Goal: Information Seeking & Learning: Check status

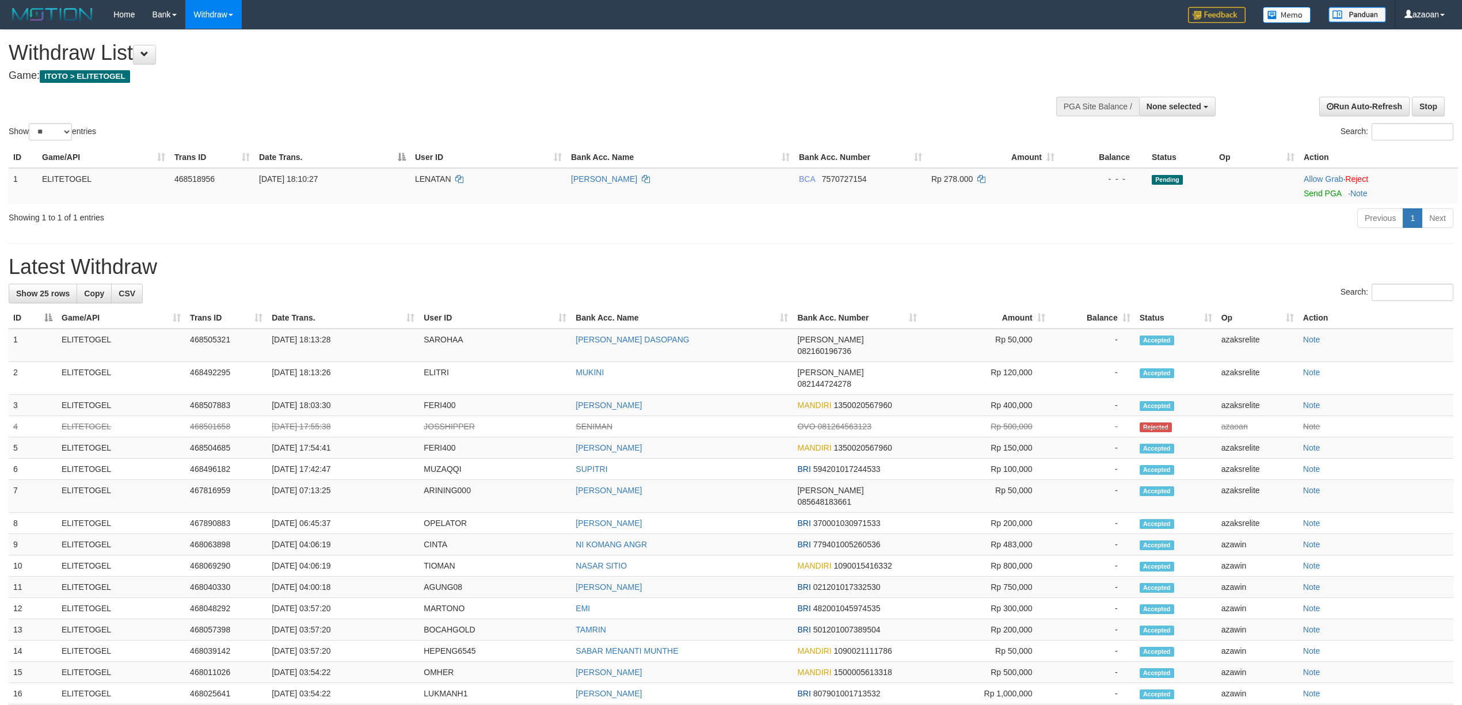
select select
select select "**"
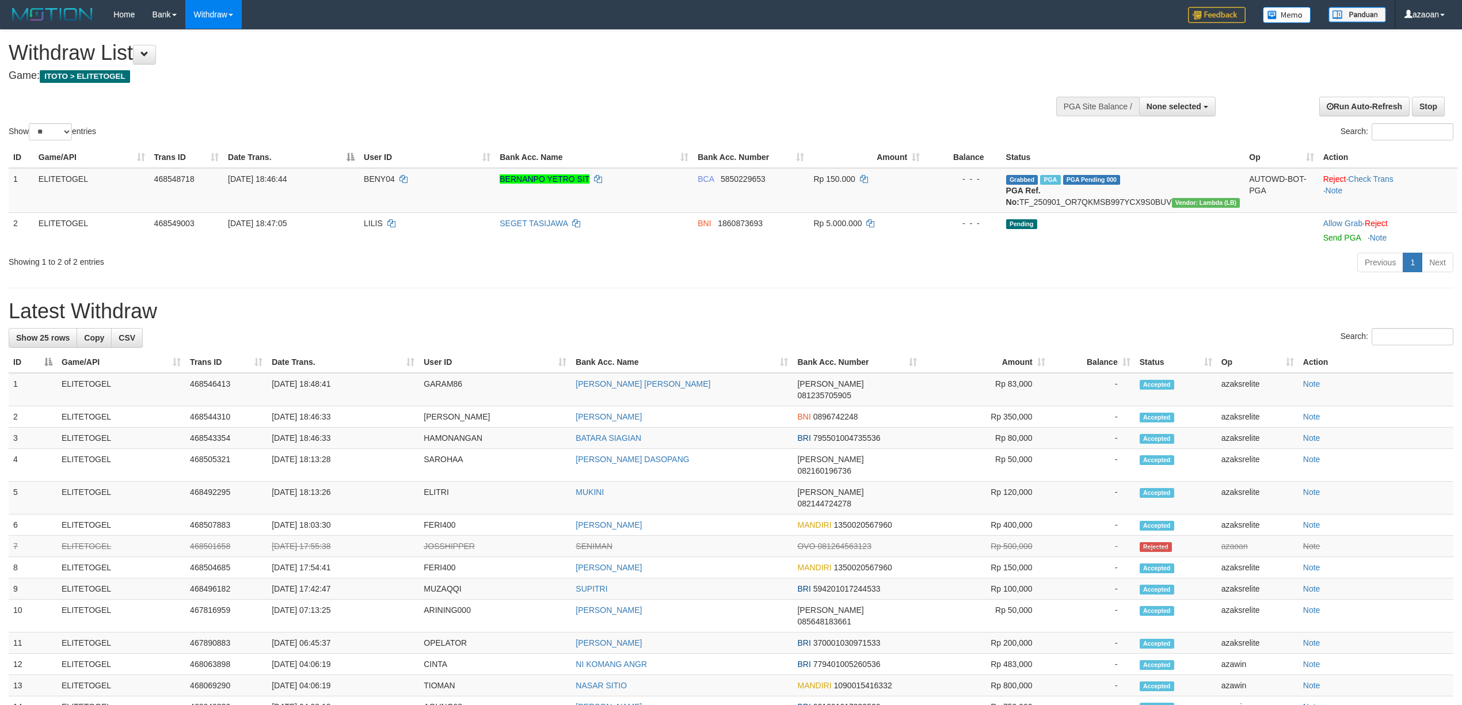
select select
select select "**"
click at [1193, 102] on span "None selected" at bounding box center [1173, 106] width 55 height 9
click at [1145, 165] on label "[ITOTO] ELITETOGEL" at bounding box center [1157, 164] width 115 height 15
select select "***"
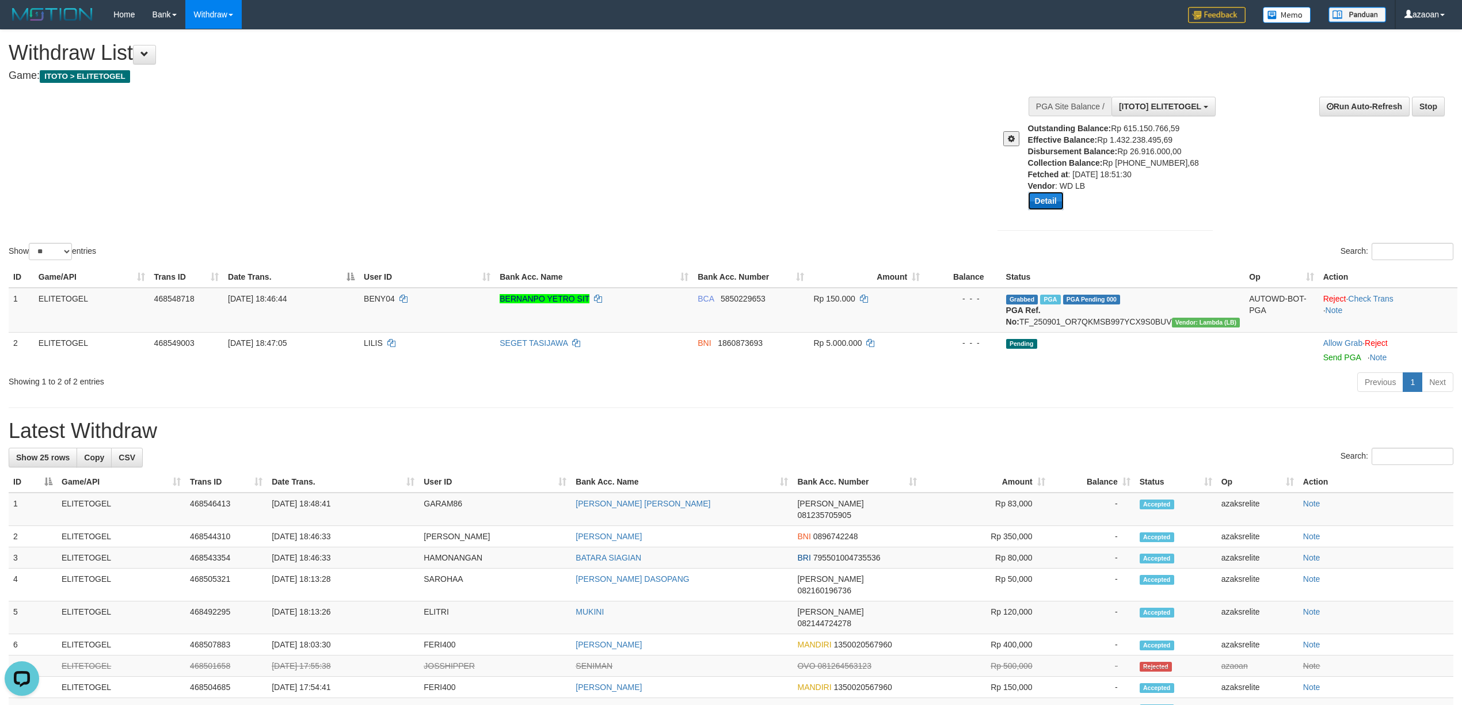
click at [1051, 201] on button "Detail" at bounding box center [1046, 201] width 36 height 18
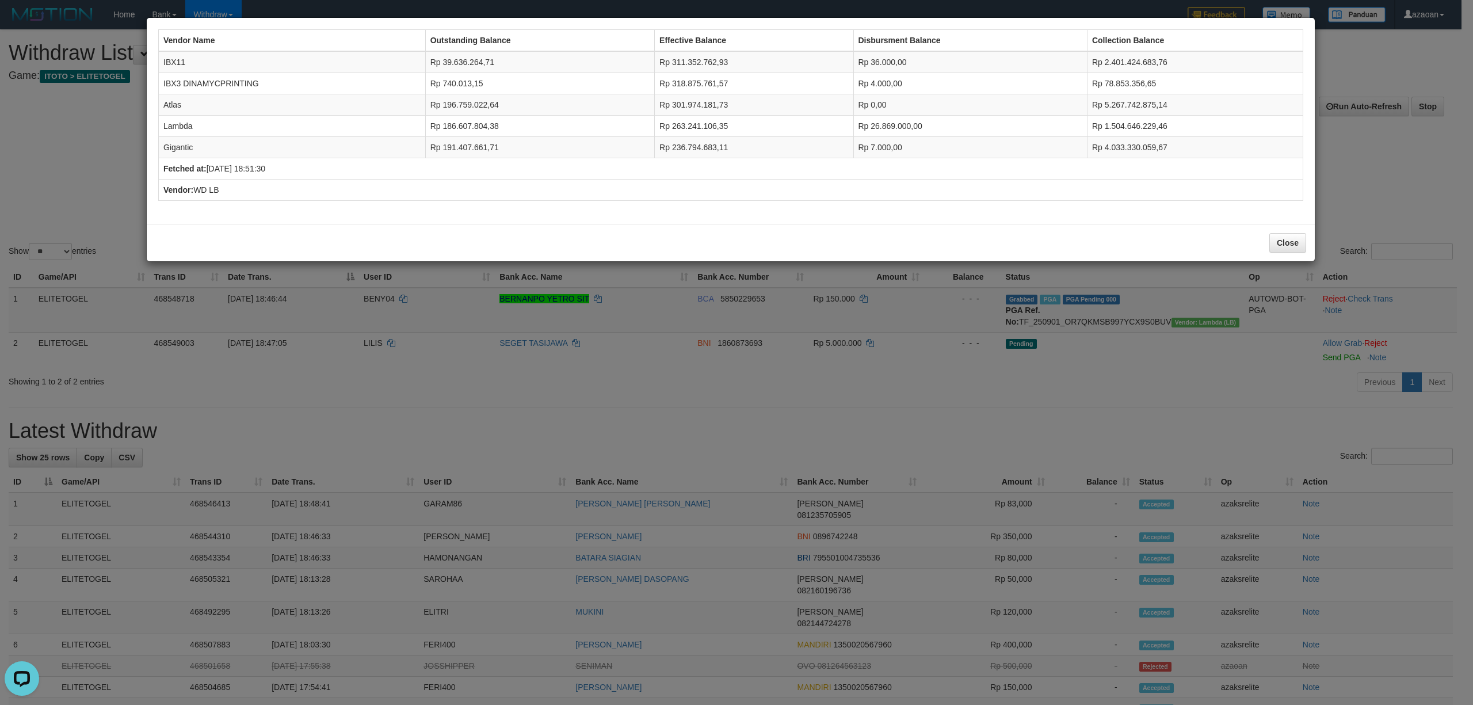
click at [887, 96] on td "Rp 0,00" at bounding box center [971, 104] width 234 height 21
click at [1297, 249] on button "Close" at bounding box center [1288, 243] width 37 height 20
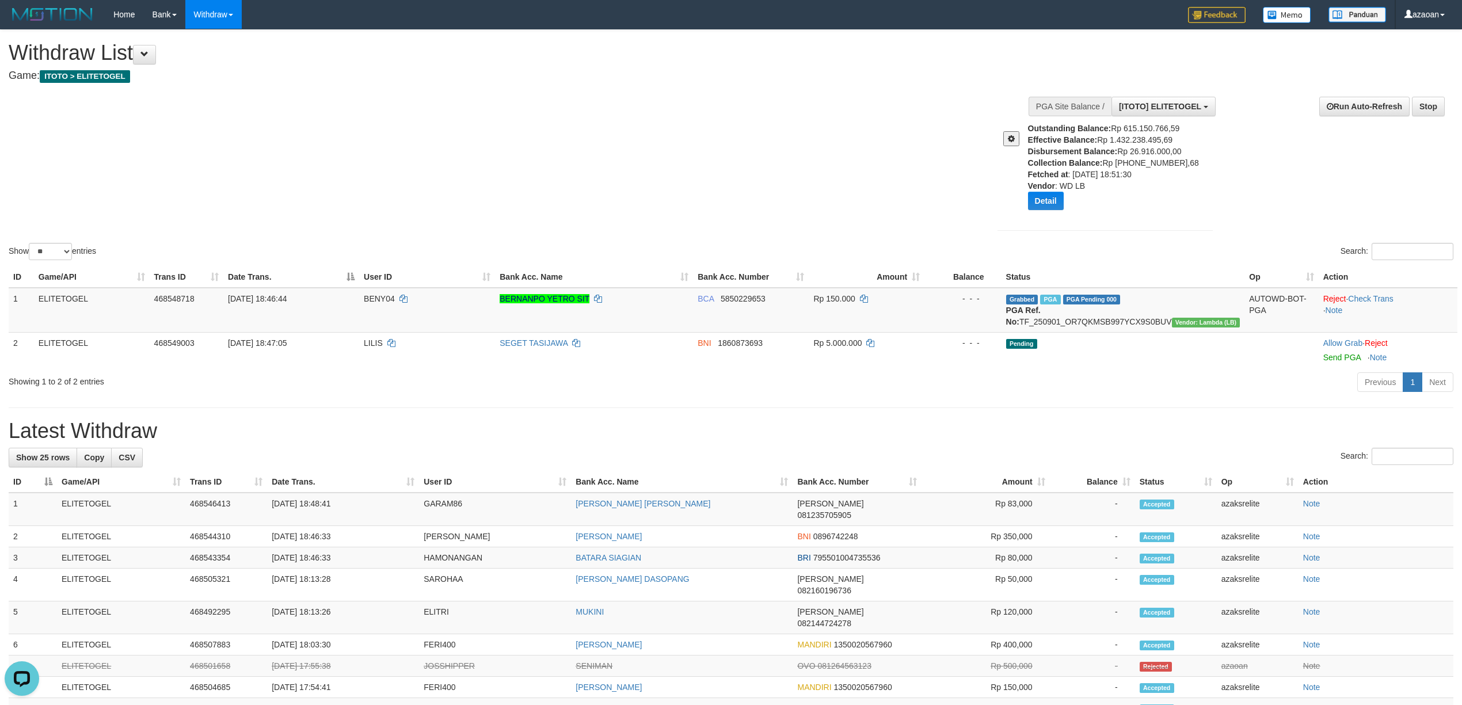
click at [1136, 148] on div "Outstanding Balance: Rp 615.150.766,59 Effective Balance: Rp 1.432.238.495,69 D…" at bounding box center [1124, 171] width 193 height 96
copy div "26.916.000,00"
click at [1050, 205] on button "Detail" at bounding box center [1046, 201] width 36 height 18
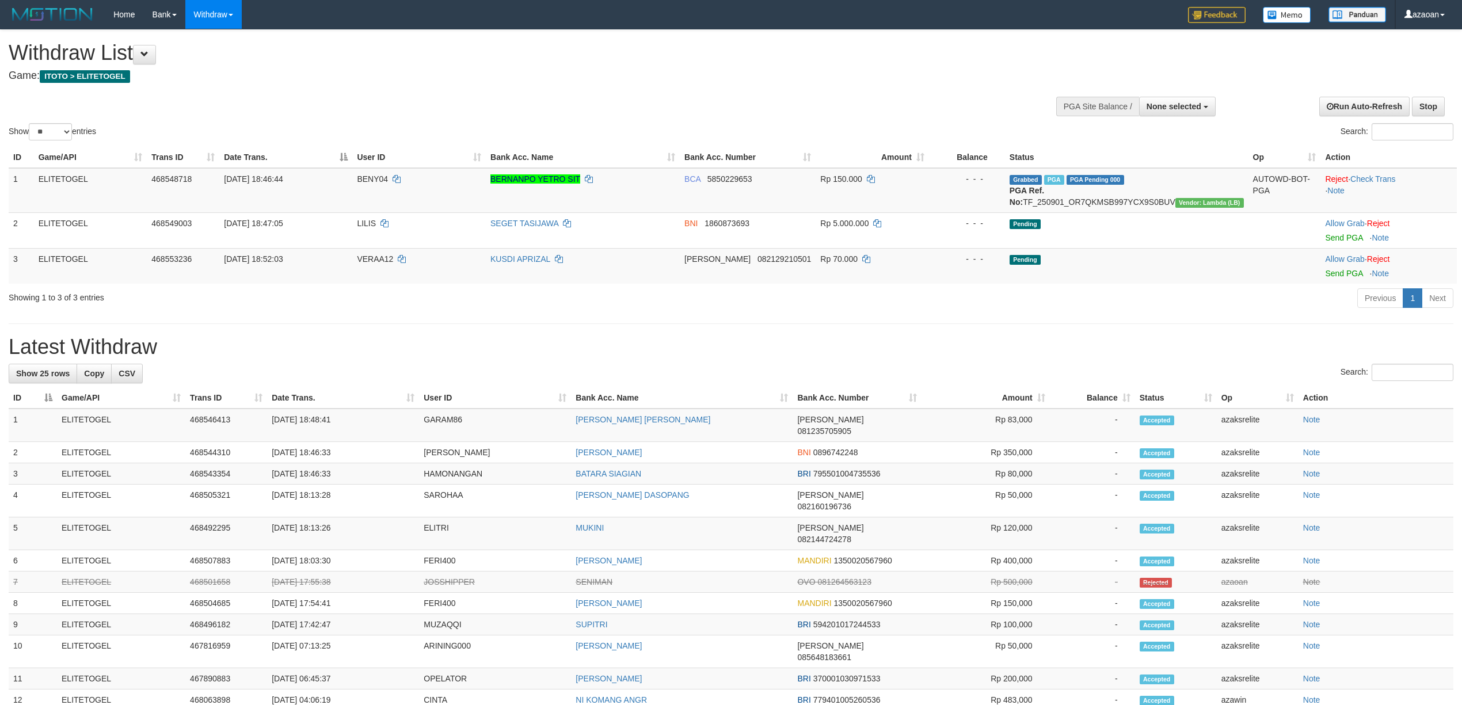
select select "**"
drag, startPoint x: 1193, startPoint y: 106, endPoint x: 1177, endPoint y: 134, distance: 32.0
click at [1194, 106] on span "None selected" at bounding box center [1173, 106] width 55 height 9
click at [1156, 163] on label "[ITOTO] ELITETOGEL" at bounding box center [1157, 164] width 115 height 15
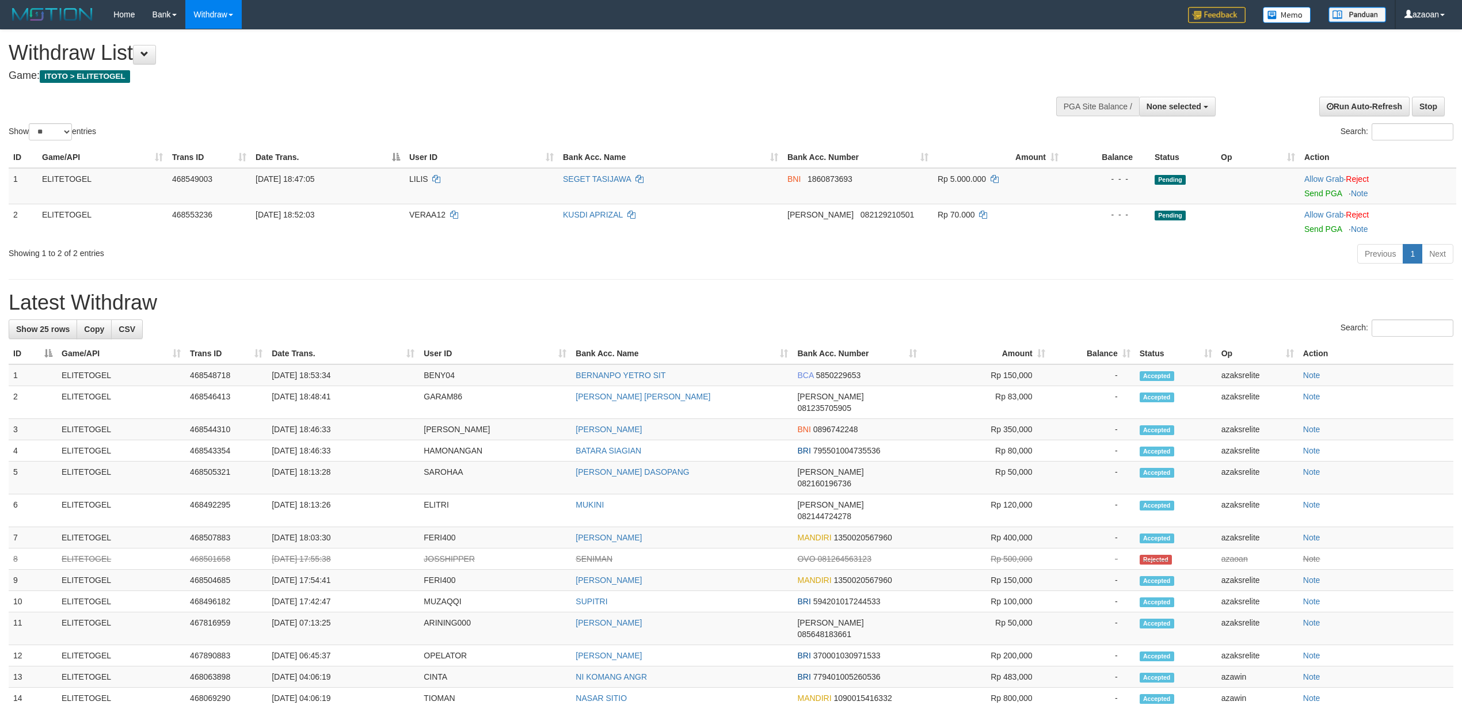
select select
select select "**"
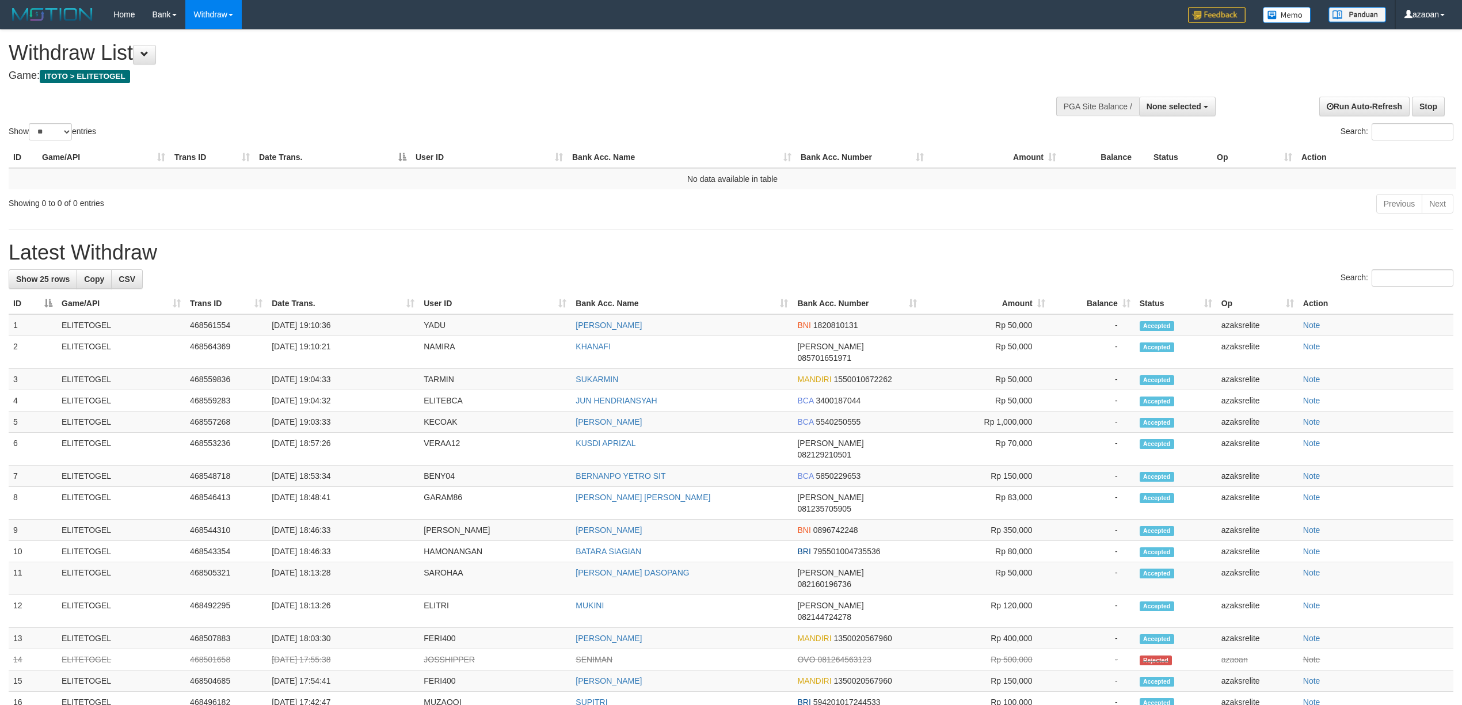
select select
select select "**"
click at [317, 325] on td "[DATE] 19:10:36" at bounding box center [343, 325] width 152 height 22
drag, startPoint x: 317, startPoint y: 325, endPoint x: 353, endPoint y: 322, distance: 36.9
click at [323, 325] on td "[DATE] 19:10:36" at bounding box center [343, 325] width 152 height 22
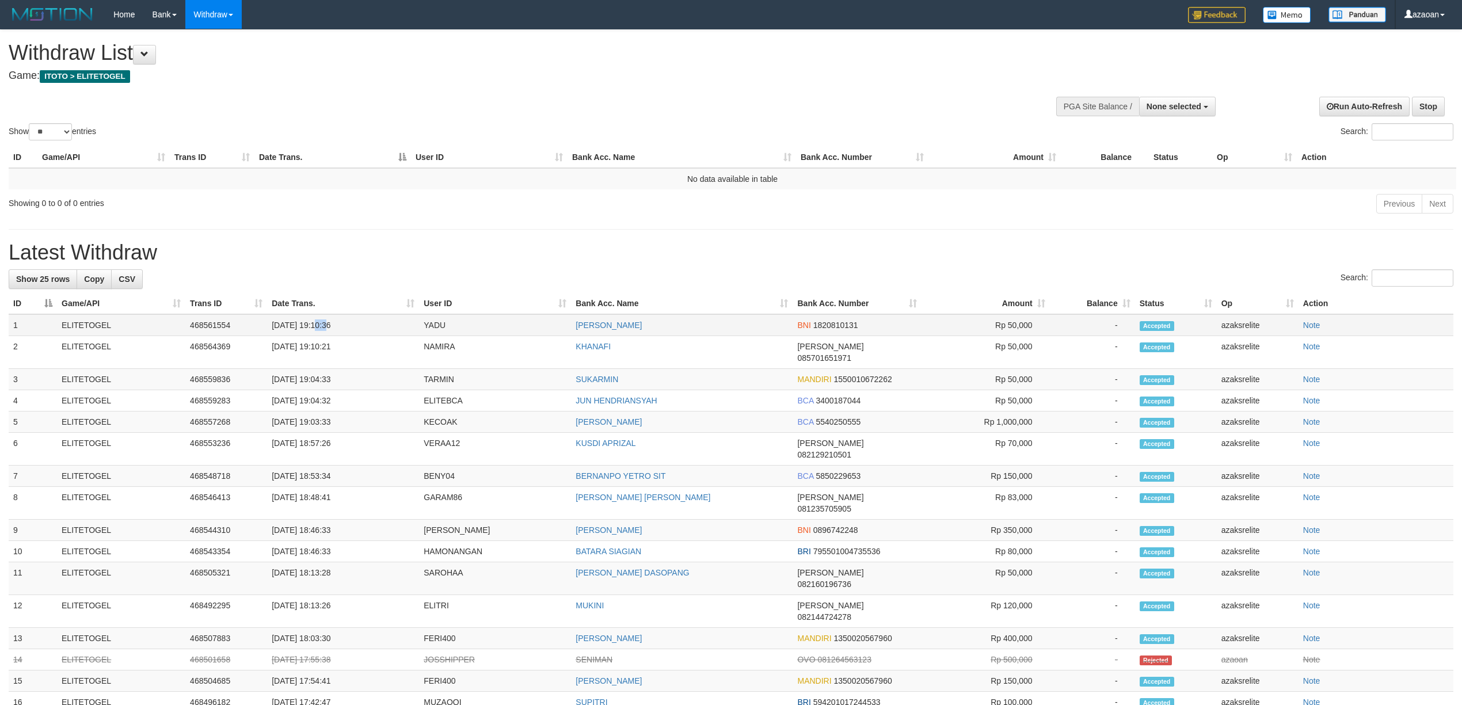
drag, startPoint x: 353, startPoint y: 322, endPoint x: 360, endPoint y: 321, distance: 7.1
click at [355, 322] on td "[DATE] 19:10:36" at bounding box center [343, 325] width 152 height 22
copy td "19:10:36"
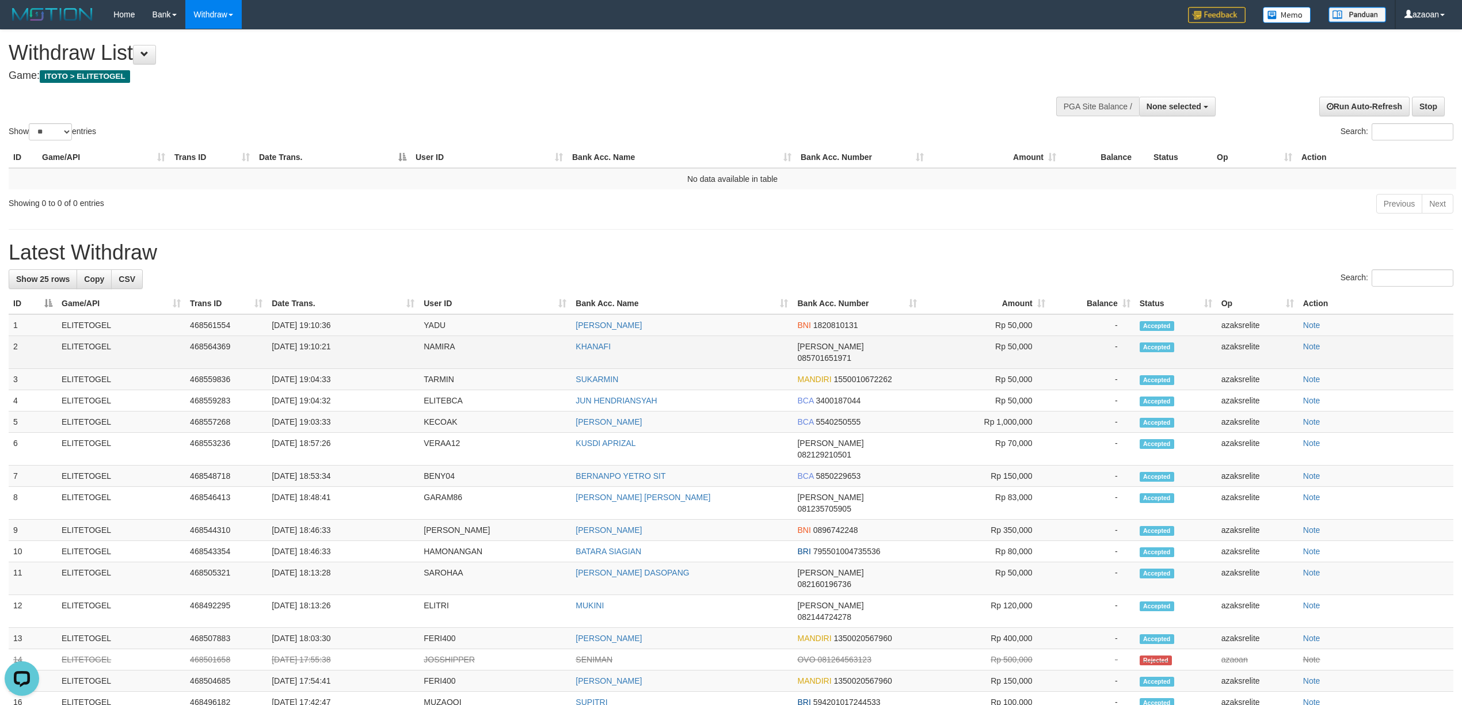
click at [316, 345] on td "[DATE] 19:10:21" at bounding box center [343, 352] width 152 height 33
drag, startPoint x: 316, startPoint y: 345, endPoint x: 367, endPoint y: 341, distance: 50.8
click at [323, 344] on td "[DATE] 19:10:21" at bounding box center [343, 352] width 152 height 33
drag, startPoint x: 367, startPoint y: 341, endPoint x: 380, endPoint y: 339, distance: 12.9
click at [369, 341] on td "[DATE] 19:10:21" at bounding box center [343, 352] width 152 height 33
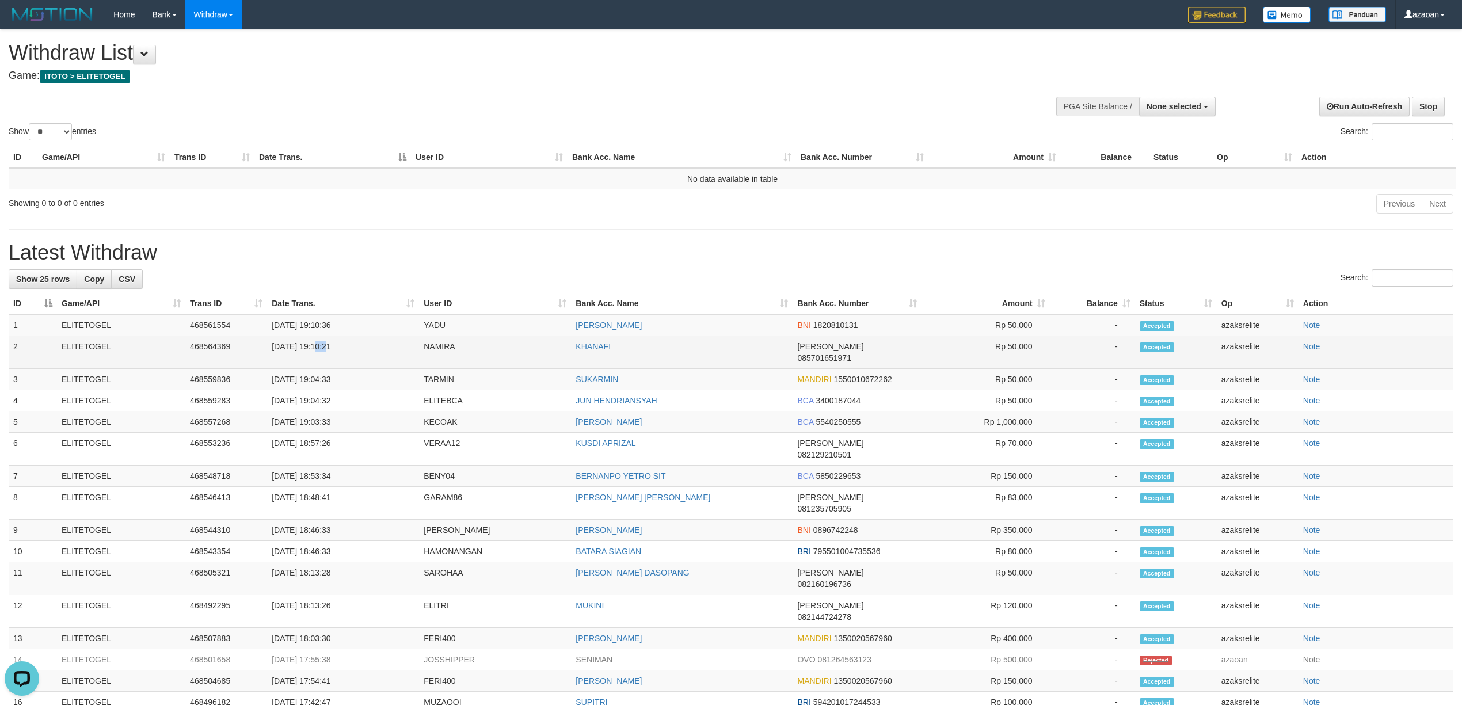
copy td "19:10:21"
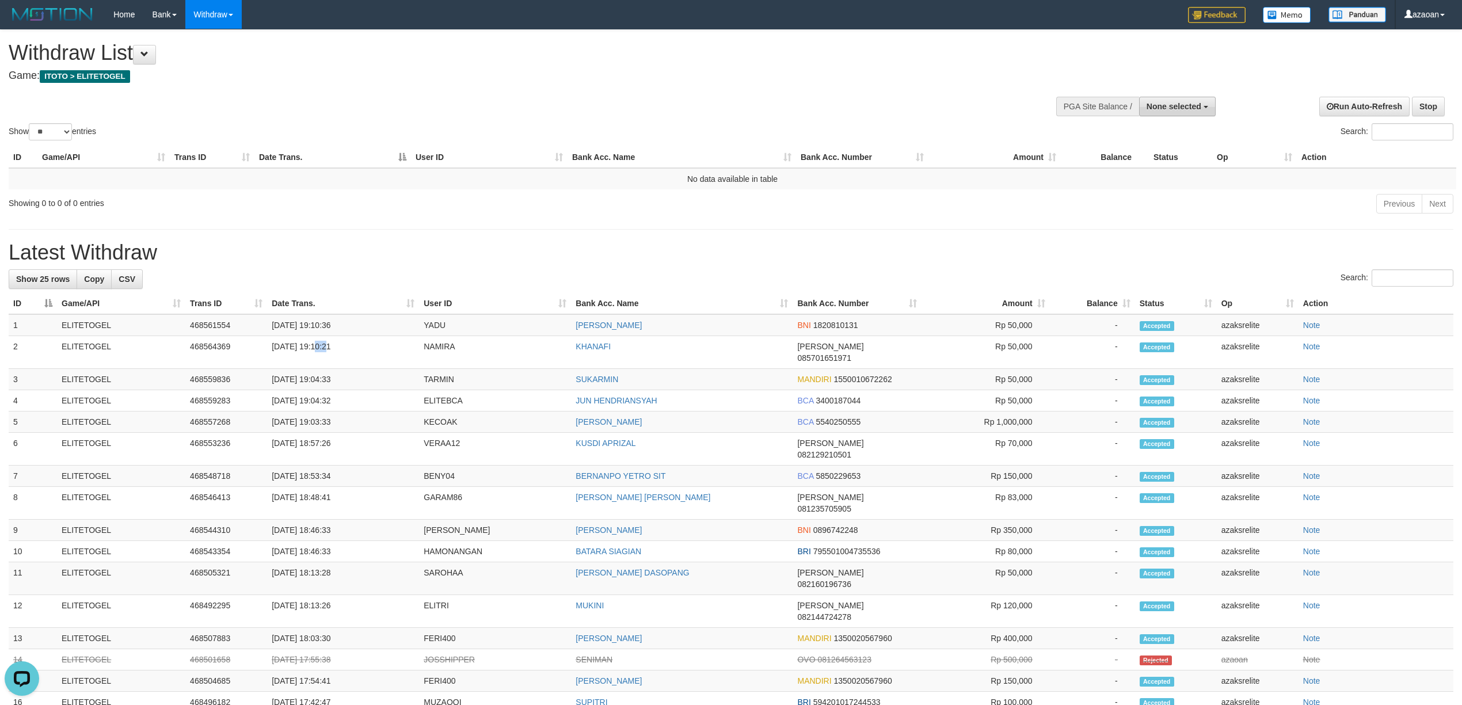
click at [1168, 111] on button "None selected" at bounding box center [1177, 107] width 77 height 20
click at [1151, 159] on ul "SELECT GAME [ITOTO] ELITETOGEL" at bounding box center [1157, 144] width 116 height 56
click at [1161, 111] on span "None selected" at bounding box center [1173, 106] width 55 height 9
drag, startPoint x: 1151, startPoint y: 166, endPoint x: 1145, endPoint y: 168, distance: 6.6
click at [1150, 166] on label "[ITOTO] ELITETOGEL" at bounding box center [1157, 164] width 115 height 15
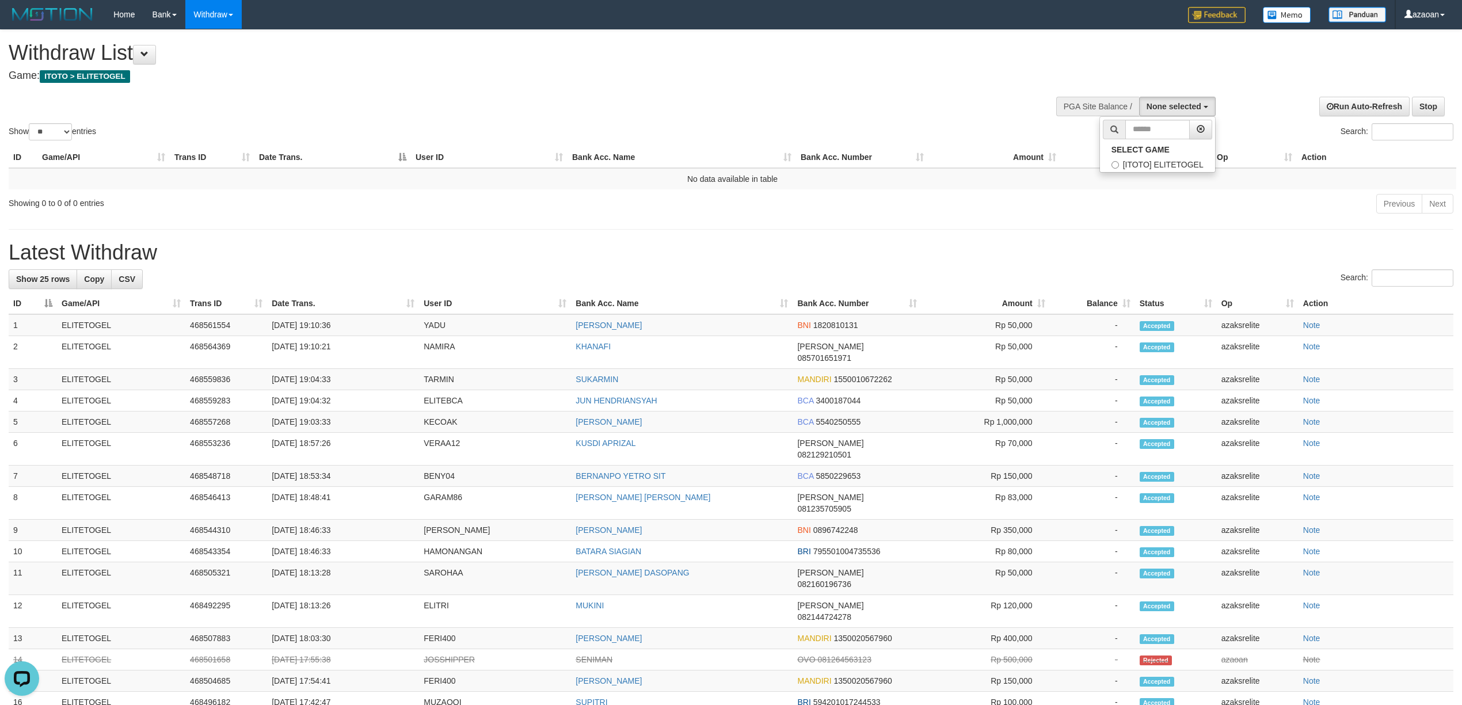
select select "***"
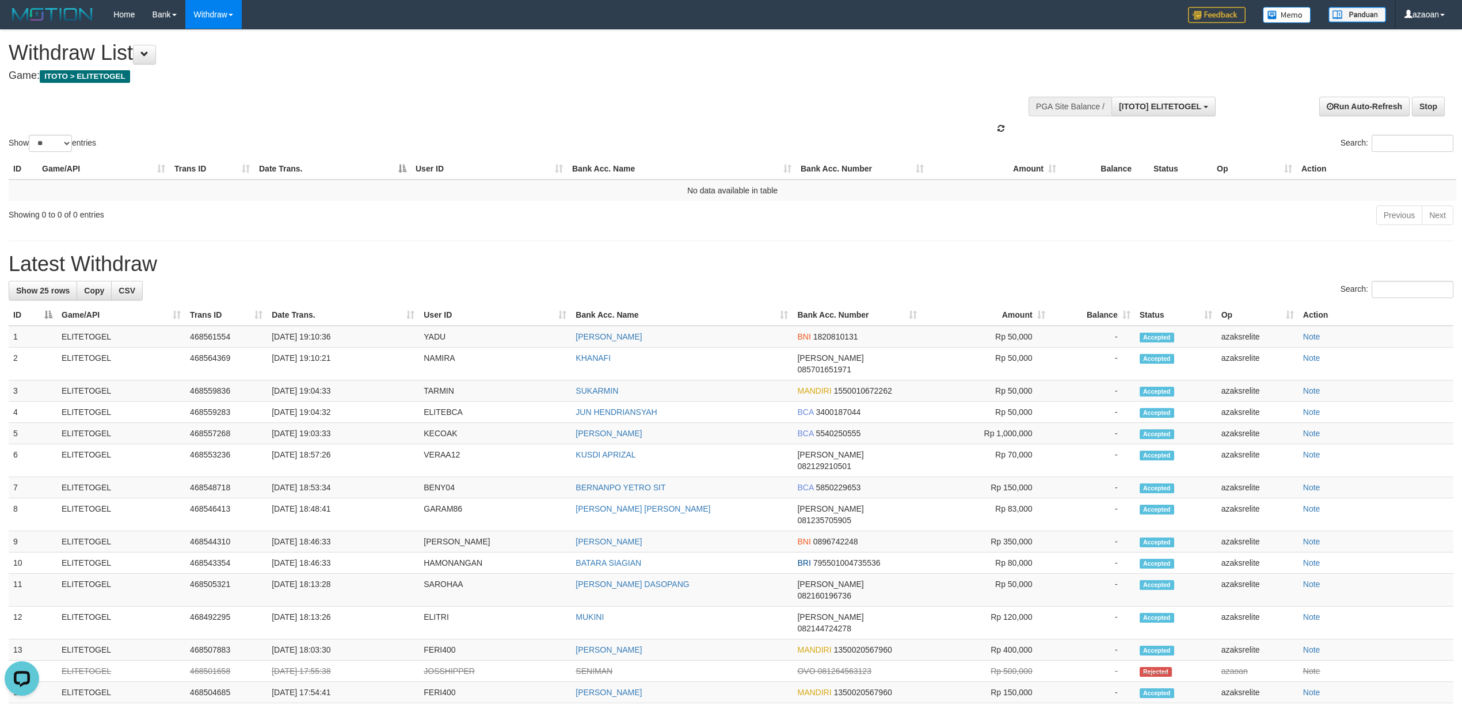
scroll to position [10, 0]
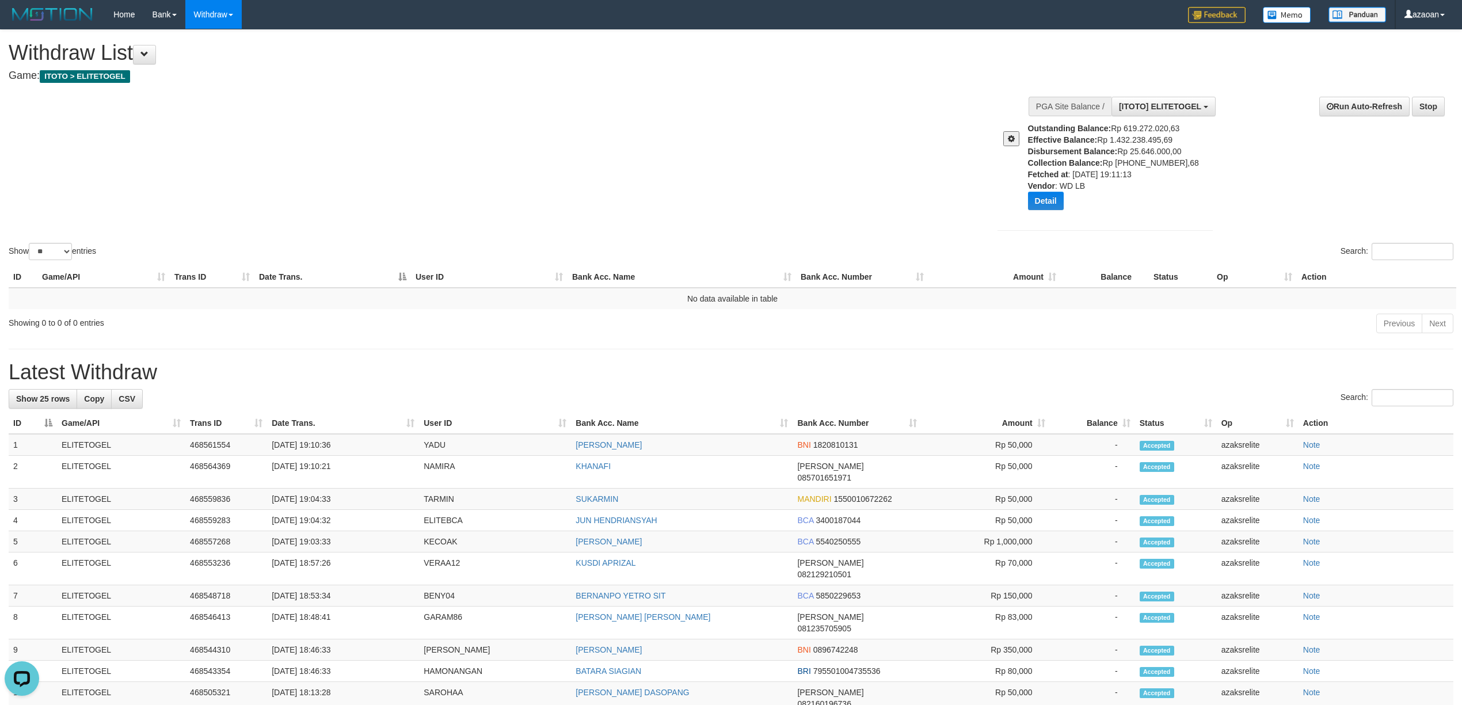
click at [730, 188] on div "Show ** ** ** *** entries Search:" at bounding box center [731, 146] width 1462 height 233
